Goal: Find specific page/section: Find specific page/section

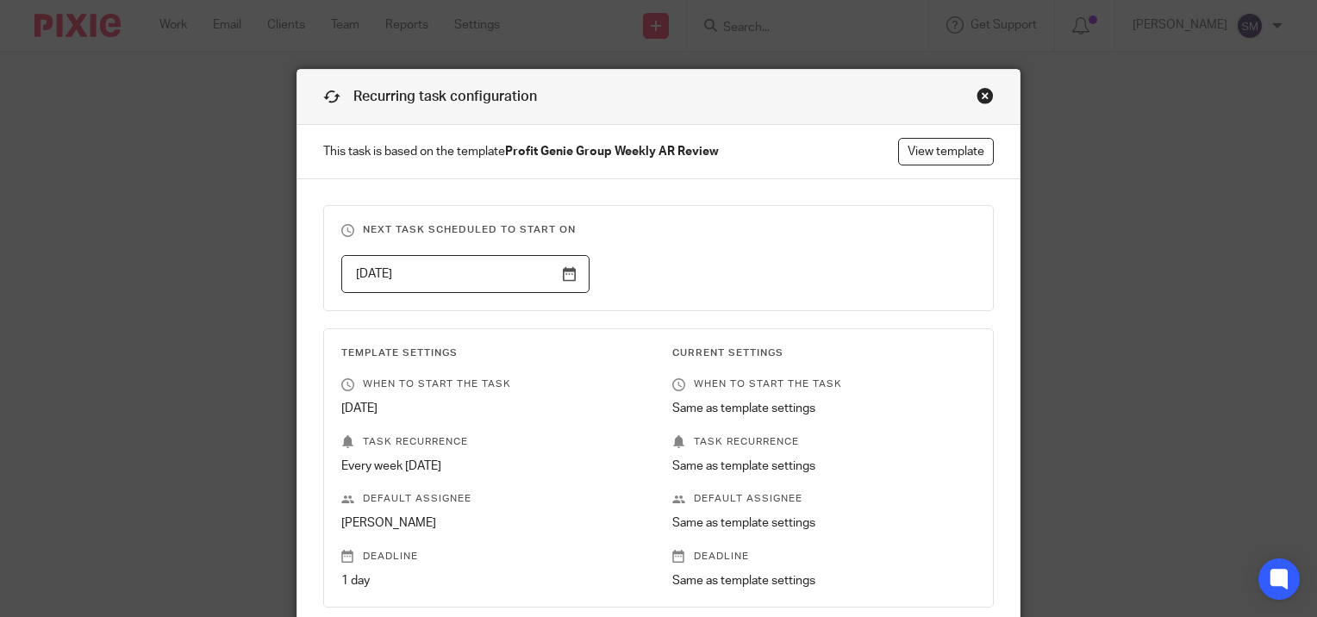
click at [981, 95] on div "Close this dialog window" at bounding box center [985, 95] width 17 height 17
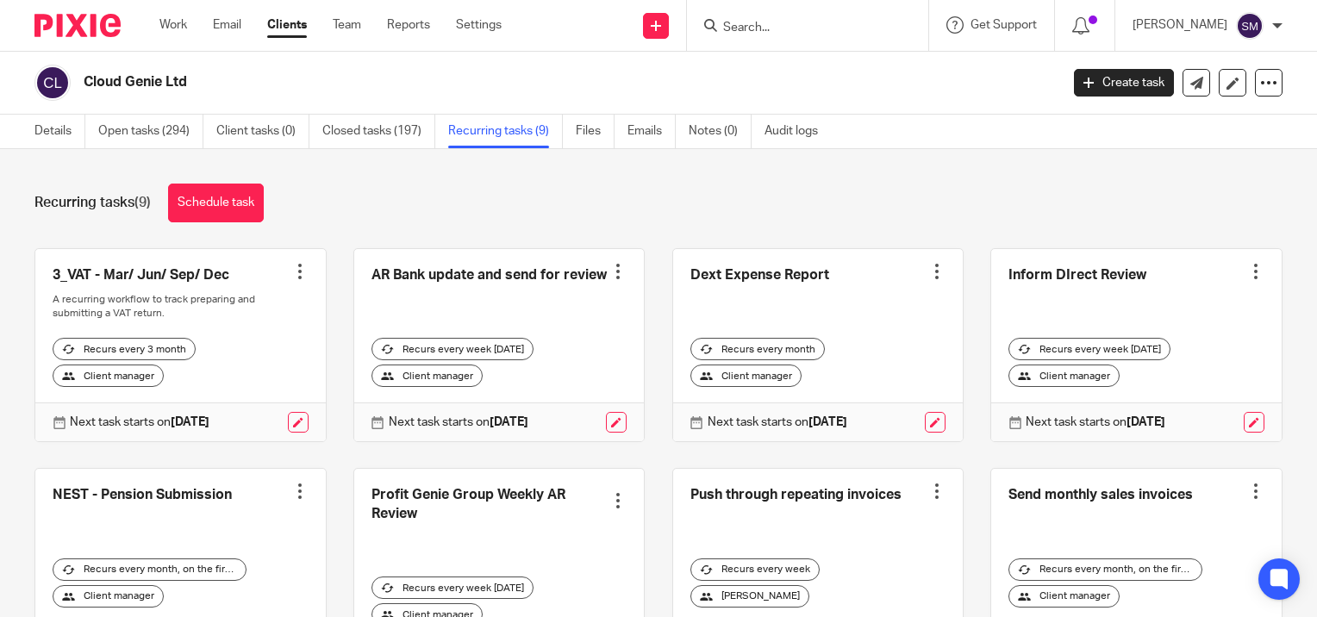
click at [773, 21] on input "Search" at bounding box center [799, 29] width 155 height 16
type input "e"
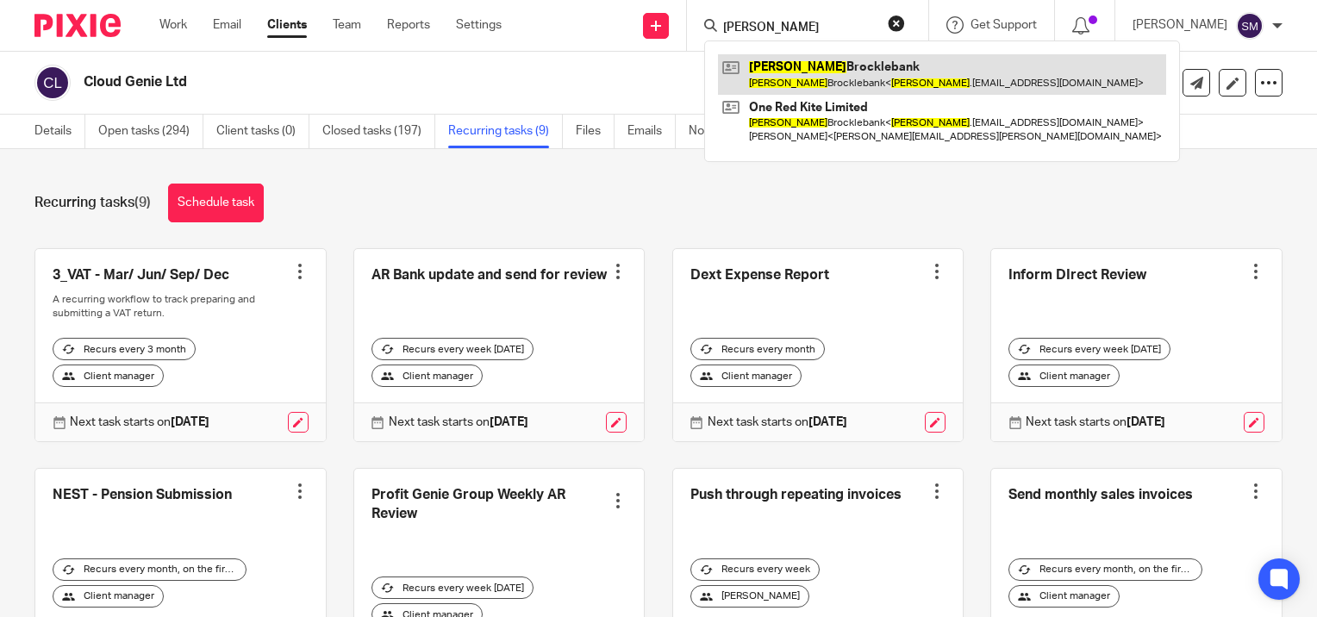
type input "kevin"
click at [767, 67] on link at bounding box center [942, 74] width 448 height 40
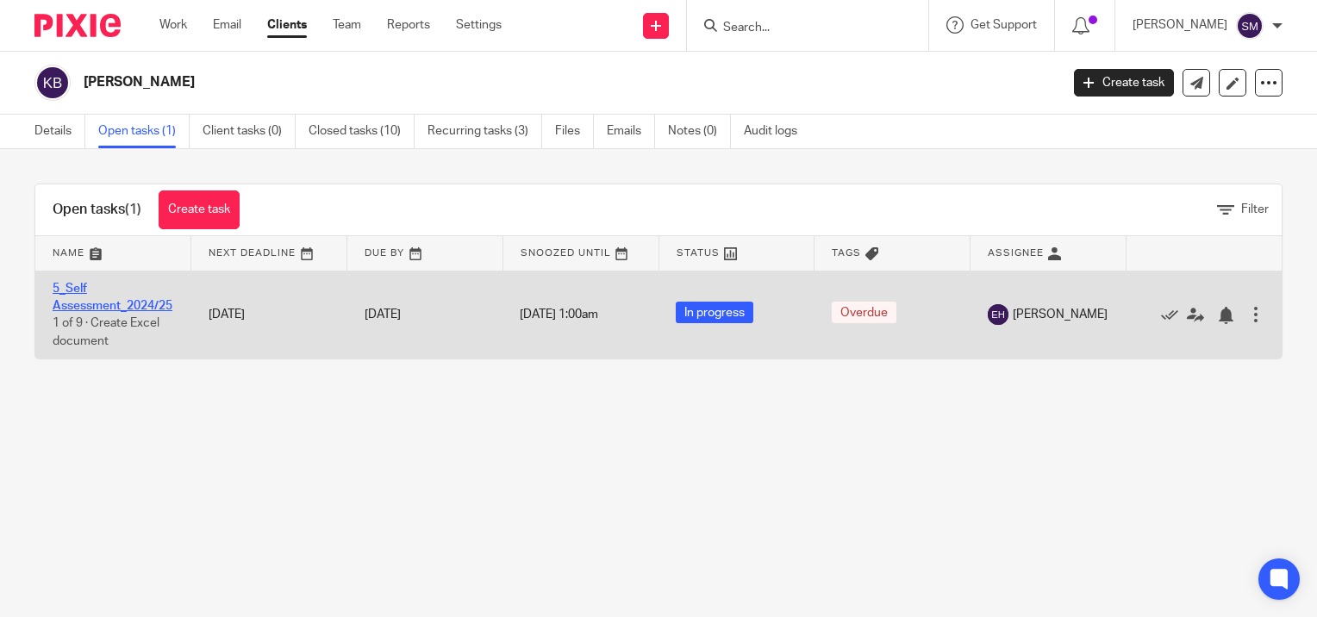
click at [131, 304] on link "5_Self Assessment_2024/25" at bounding box center [113, 297] width 120 height 29
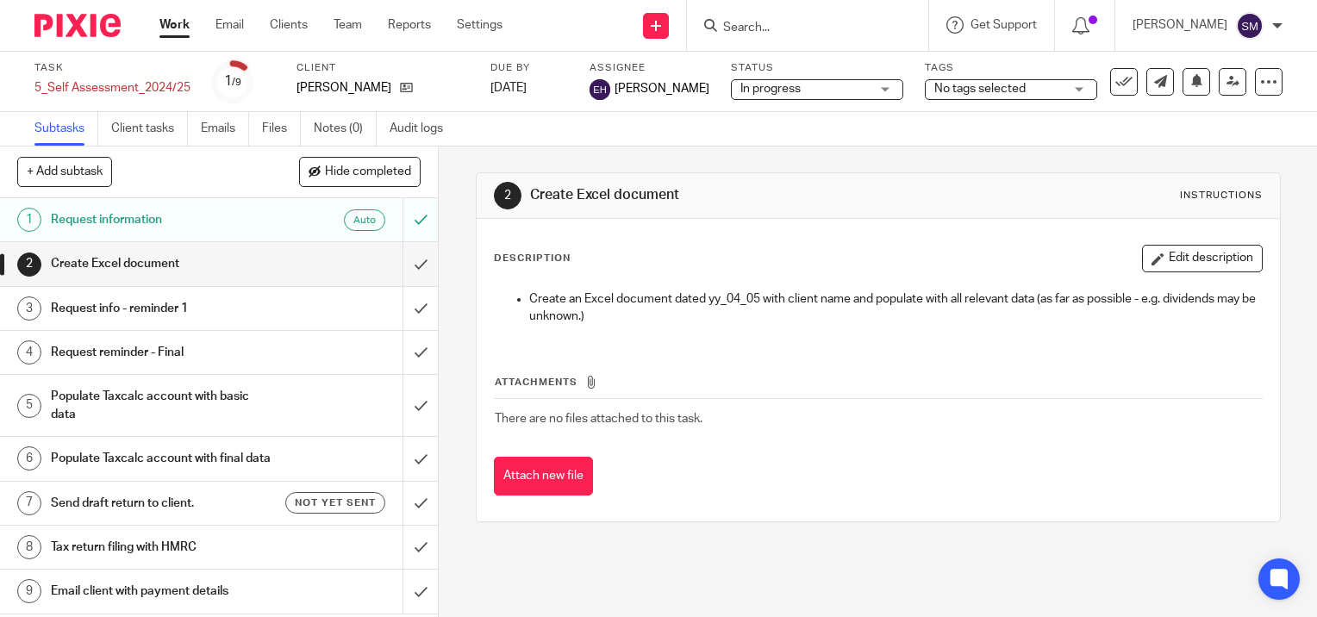
click at [787, 24] on input "Search" at bounding box center [799, 29] width 155 height 16
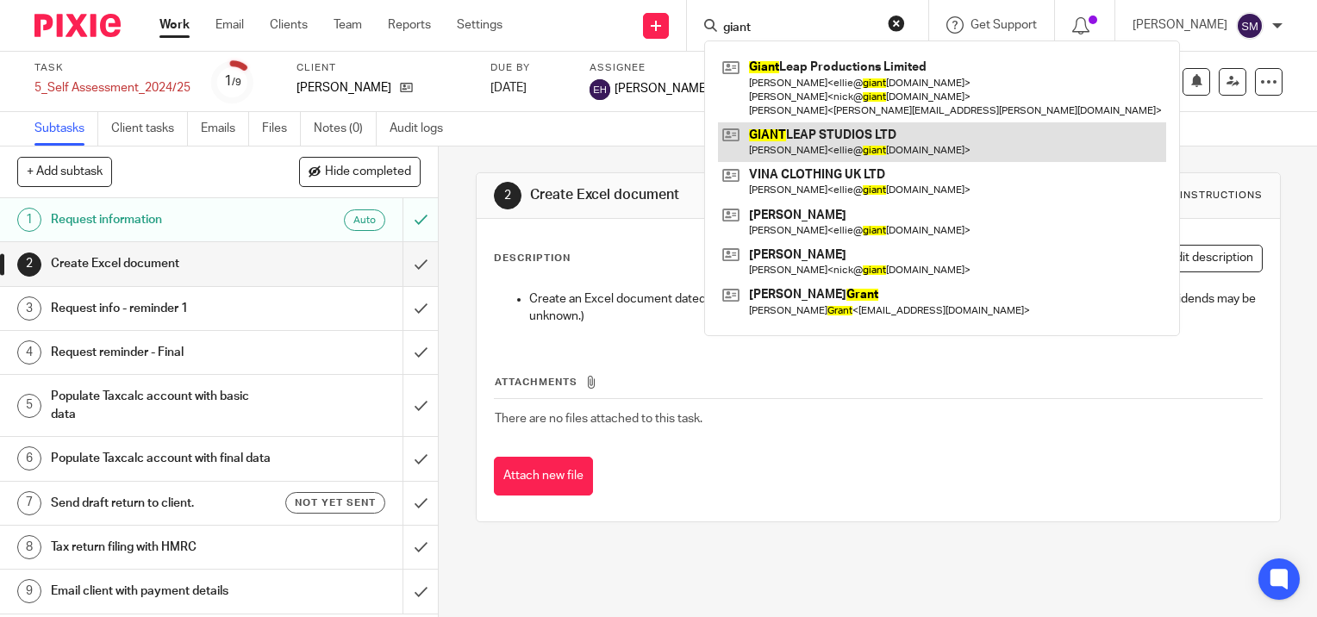
type input "giant"
click at [802, 143] on link at bounding box center [942, 142] width 448 height 40
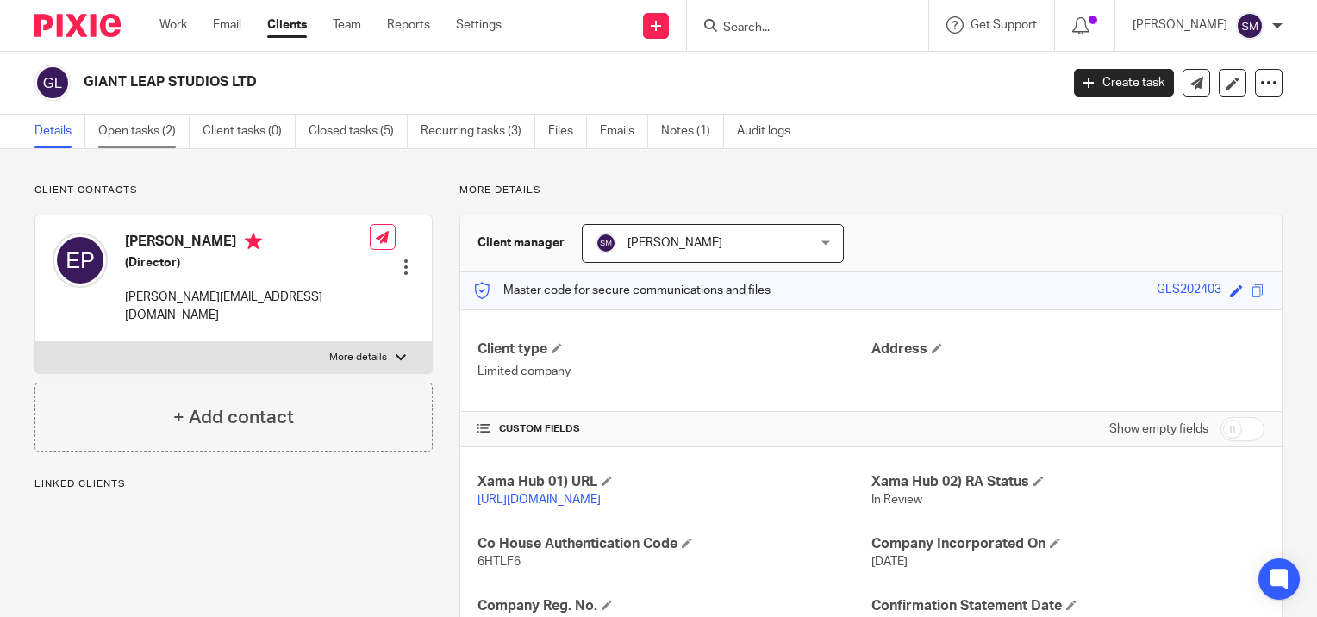
click at [109, 118] on link "Open tasks (2)" at bounding box center [143, 132] width 91 height 34
